Goal: Communication & Community: Answer question/provide support

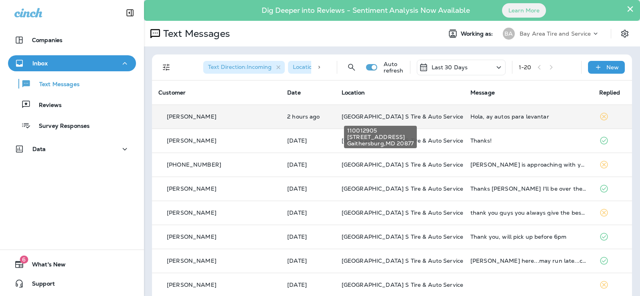
click at [372, 116] on span "[GEOGRAPHIC_DATA] S Tire & Auto Service" at bounding box center [403, 116] width 122 height 7
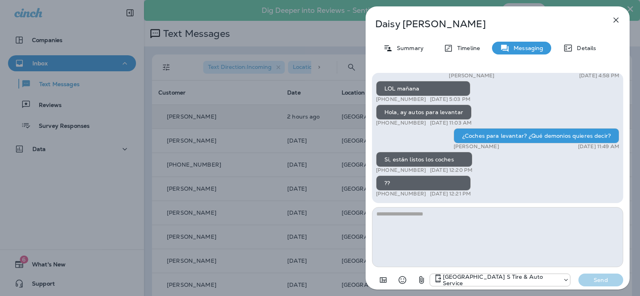
drag, startPoint x: 457, startPoint y: 159, endPoint x: 370, endPoint y: 168, distance: 87.4
click at [370, 168] on div "Thank you for stopping by BAY AREA Point S Tire & Auto Service! If you're happy…" at bounding box center [498, 180] width 264 height 228
drag, startPoint x: 454, startPoint y: 161, endPoint x: 370, endPoint y: 160, distance: 84.1
click at [370, 160] on div "Thank you for stopping by BAY AREA Point S Tire & Auto Service! If you're happy…" at bounding box center [498, 180] width 264 height 228
copy div "Si, están listos los coches"
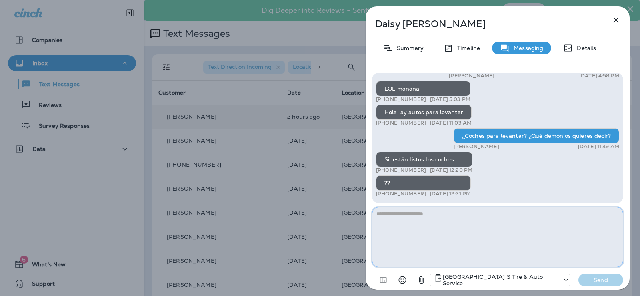
drag, startPoint x: 403, startPoint y: 222, endPoint x: 416, endPoint y: 221, distance: 12.9
click at [401, 223] on textarea at bounding box center [497, 237] width 251 height 60
type textarea "*"
type textarea "****"
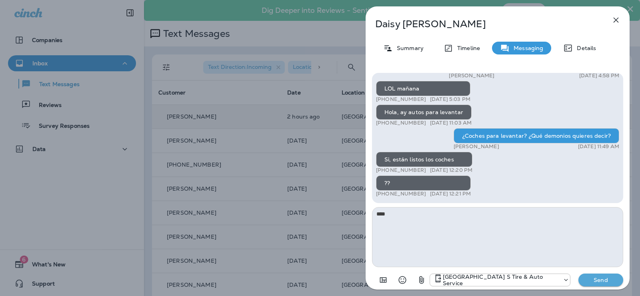
click at [605, 282] on p "Send" at bounding box center [601, 279] width 34 height 7
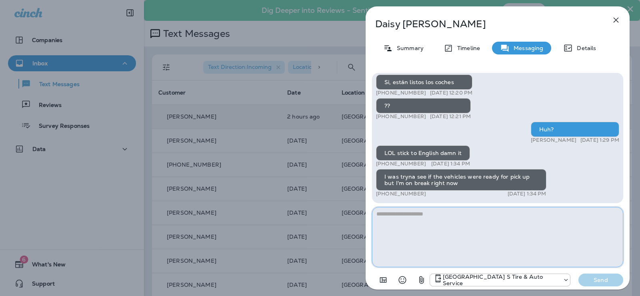
click at [406, 214] on textarea at bounding box center [497, 237] width 251 height 60
click at [407, 214] on textarea at bounding box center [497, 237] width 251 height 60
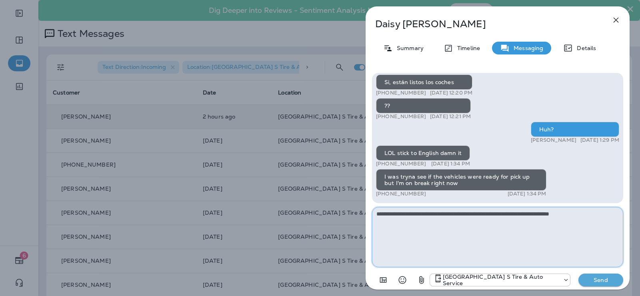
type textarea "**********"
click at [605, 279] on p "Send" at bounding box center [601, 279] width 34 height 7
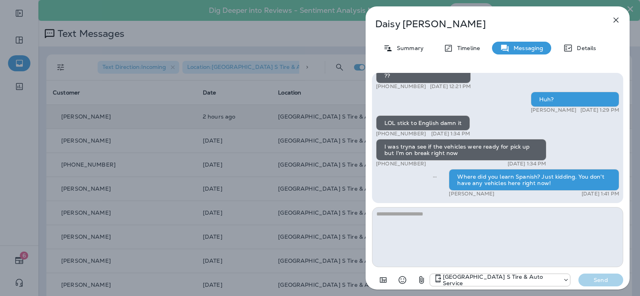
click at [303, 190] on div "[PERSON_NAME] Summary Timeline Messaging Details Thank you for stopping by BAY …" at bounding box center [320, 148] width 640 height 296
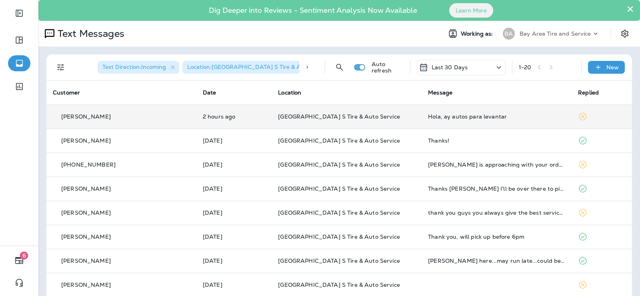
click at [608, 60] on div "Text Direction : Incoming Location : [GEOGRAPHIC_DATA] S Tire & Auto Service Au…" at bounding box center [341, 67] width 576 height 26
click at [613, 66] on div "New" at bounding box center [606, 67] width 37 height 13
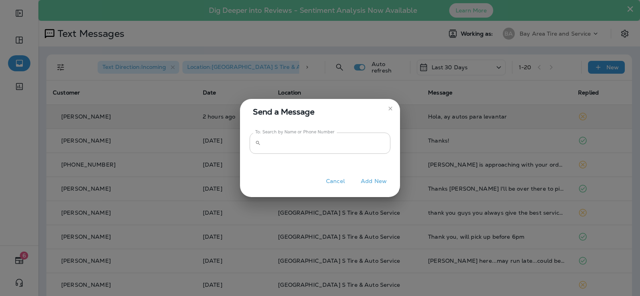
click at [295, 143] on input "To: Search by Name or Phone Number" at bounding box center [327, 143] width 126 height 21
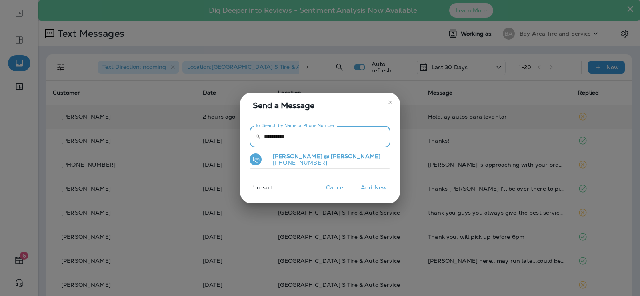
type input "**********"
click at [297, 159] on p "[PHONE_NUMBER]" at bounding box center [324, 162] width 114 height 6
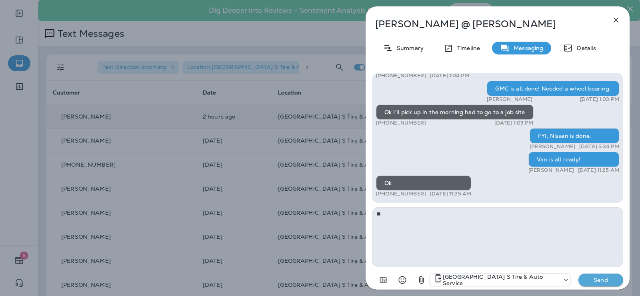
type textarea "*"
type textarea "**********"
click at [596, 281] on p "Send" at bounding box center [601, 279] width 34 height 7
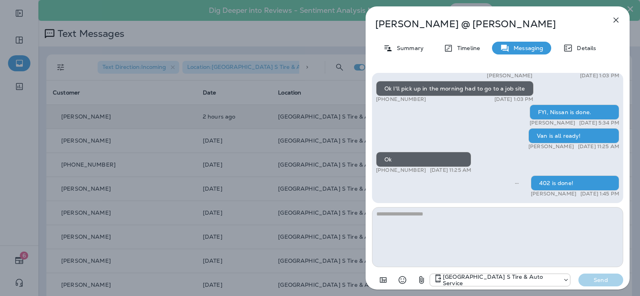
click at [302, 74] on div "[PERSON_NAME] @ [PERSON_NAME] Summary Timeline Messaging Details Are y'all acce…" at bounding box center [320, 148] width 640 height 296
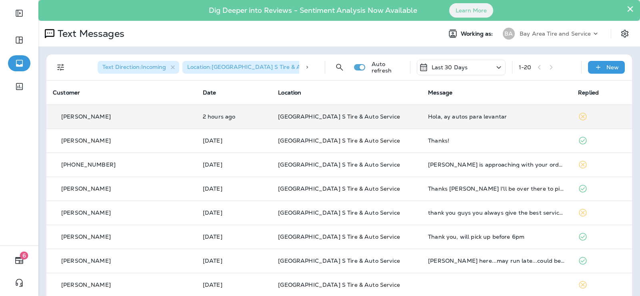
click at [444, 118] on div "Hola, ay autos para levantar" at bounding box center [496, 116] width 137 height 6
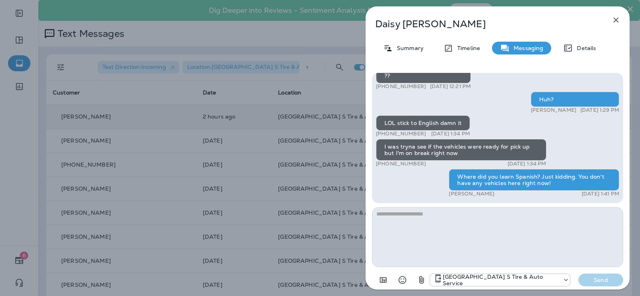
click at [617, 16] on icon "button" at bounding box center [617, 20] width 10 height 10
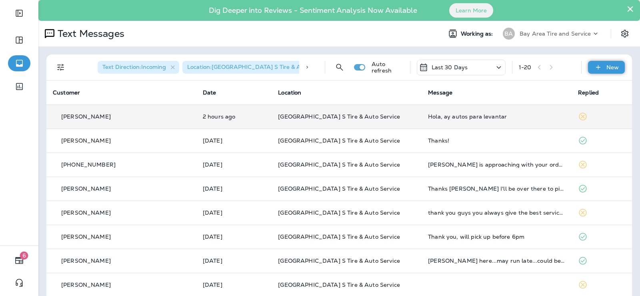
click at [607, 63] on div "New" at bounding box center [606, 67] width 37 height 13
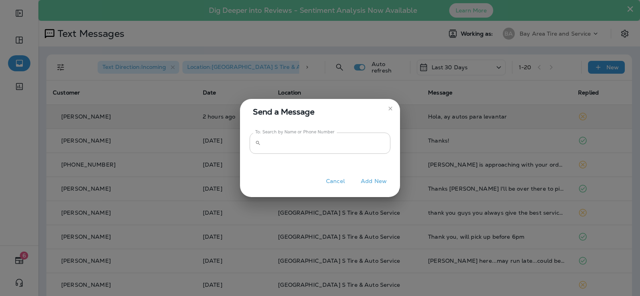
click at [272, 147] on input "To: Search by Name or Phone Number" at bounding box center [327, 143] width 126 height 21
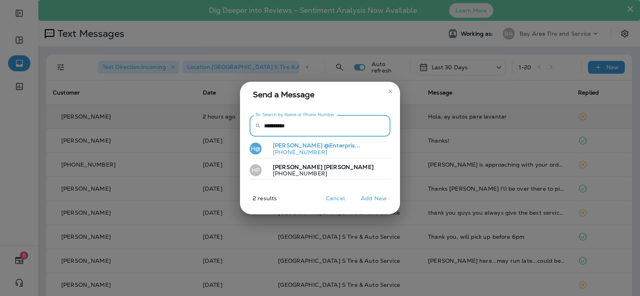
type input "**********"
click at [289, 150] on p "[PHONE_NUMBER]" at bounding box center [314, 152] width 94 height 6
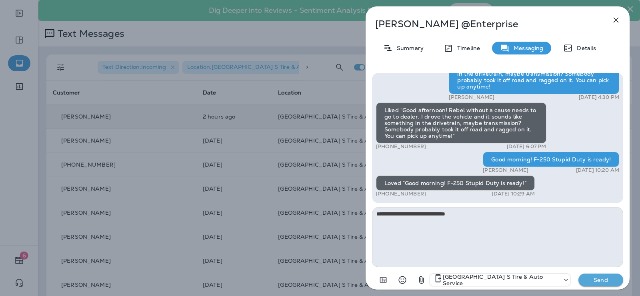
type textarea "**********"
click at [607, 279] on p "Send" at bounding box center [601, 279] width 34 height 7
